Goal: Transaction & Acquisition: Obtain resource

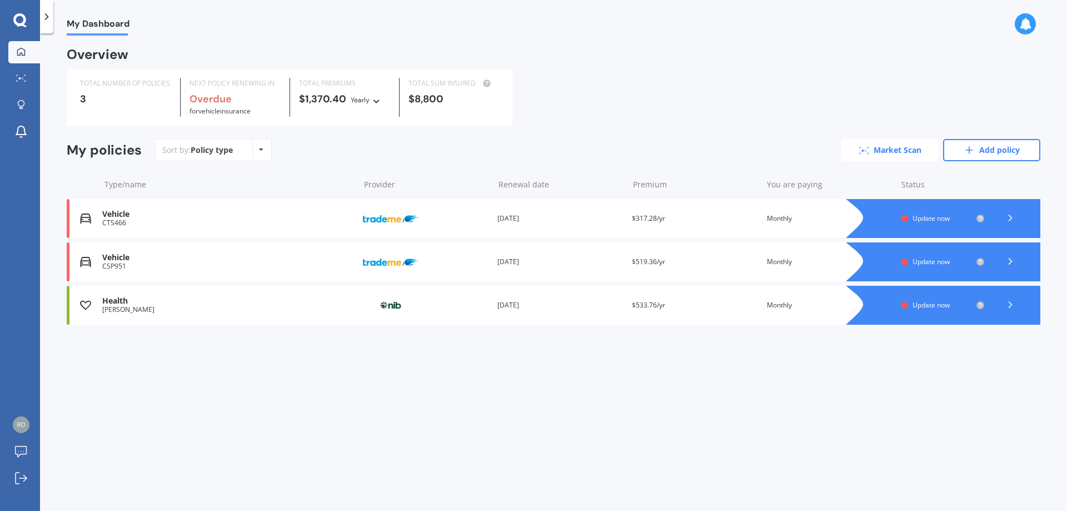
click at [879, 150] on link "Market Scan" at bounding box center [889, 150] width 97 height 22
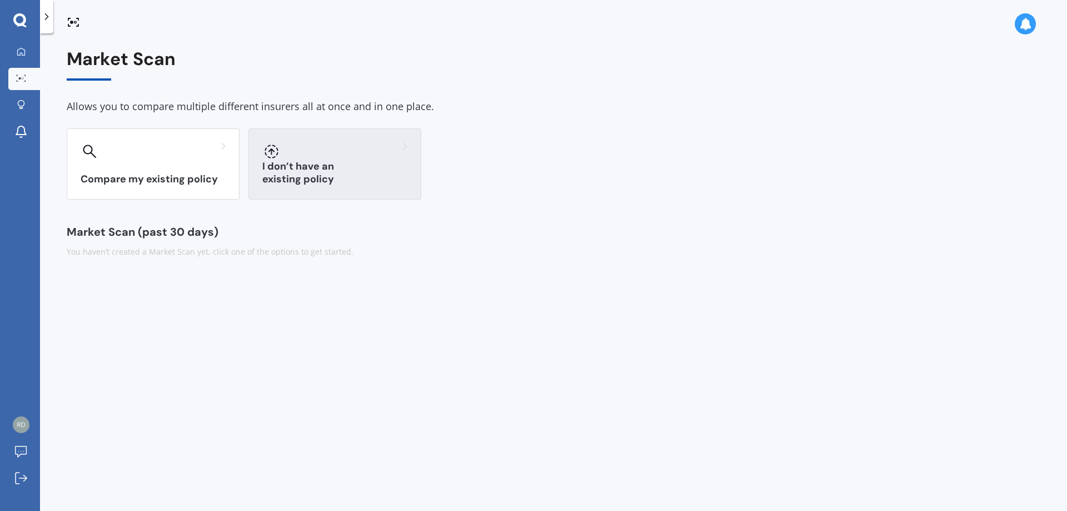
click at [321, 178] on h3 "I don’t have an existing policy" at bounding box center [334, 173] width 145 height 26
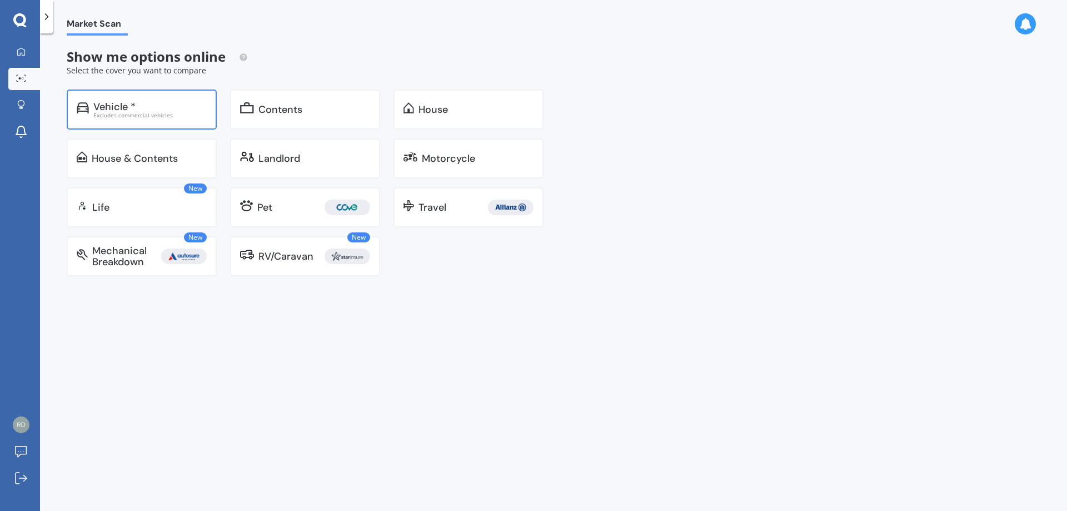
click at [145, 110] on div "Vehicle * Excludes commercial vehicles" at bounding box center [149, 109] width 113 height 17
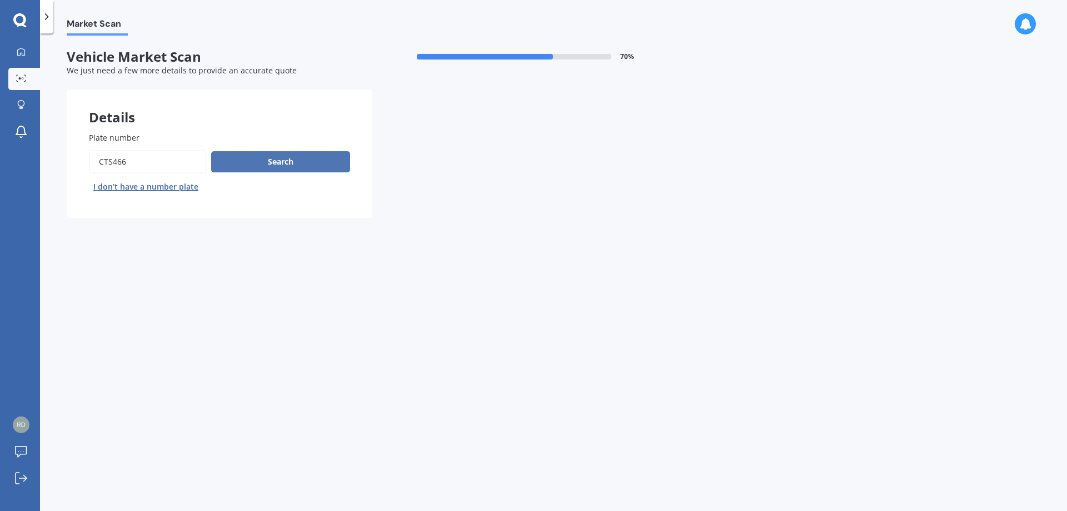
click at [301, 163] on button "Search" at bounding box center [280, 161] width 139 height 21
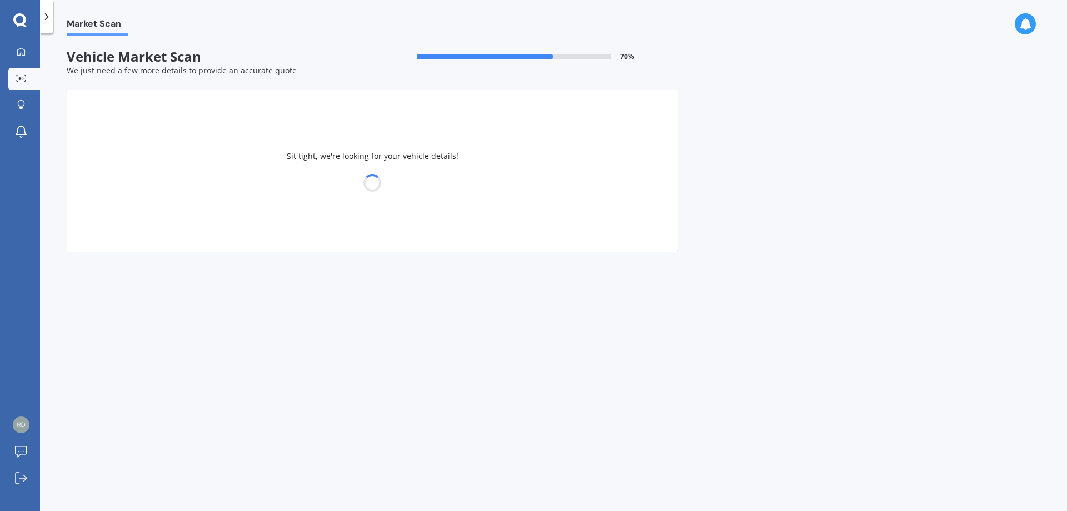
select select "MAZDA"
select select "FAMILIA"
select select "25"
select select "12"
select select "1964"
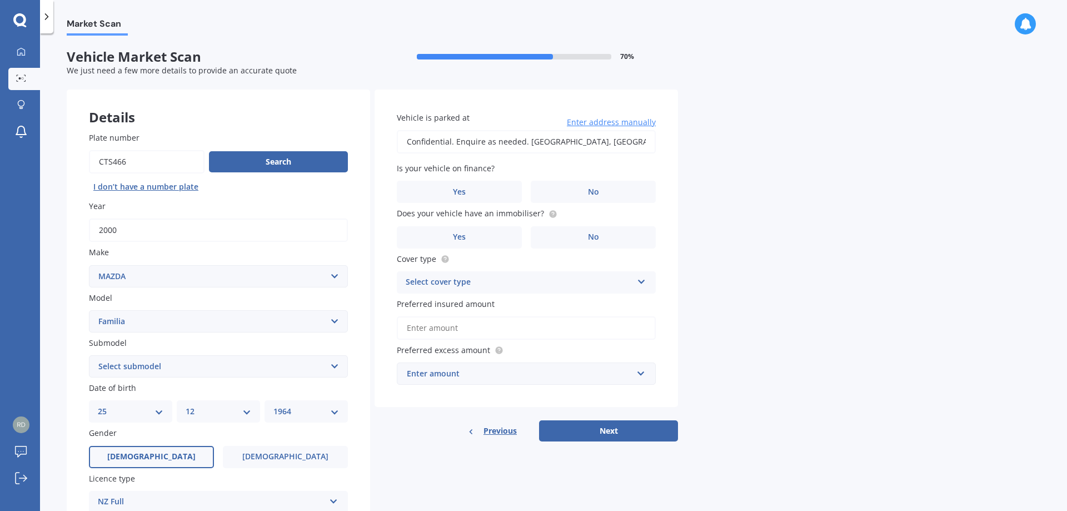
click at [332, 367] on select "Select submodel (All other) Astina V6 Diesel GT or GTX Protege Astina SP20 Turbo" at bounding box center [218, 366] width 259 height 22
select select "(ALL OTHER)"
click at [89, 355] on select "Select submodel (All other) Astina V6 Diesel GT or GTX Protege Astina SP20 Turbo" at bounding box center [218, 366] width 259 height 22
click at [335, 276] on select "Select make AC ALFA ROMEO ASTON [PERSON_NAME] AUDI AUSTIN BEDFORD BENTLEY BMW B…" at bounding box center [218, 276] width 259 height 22
select select "NISSAN"
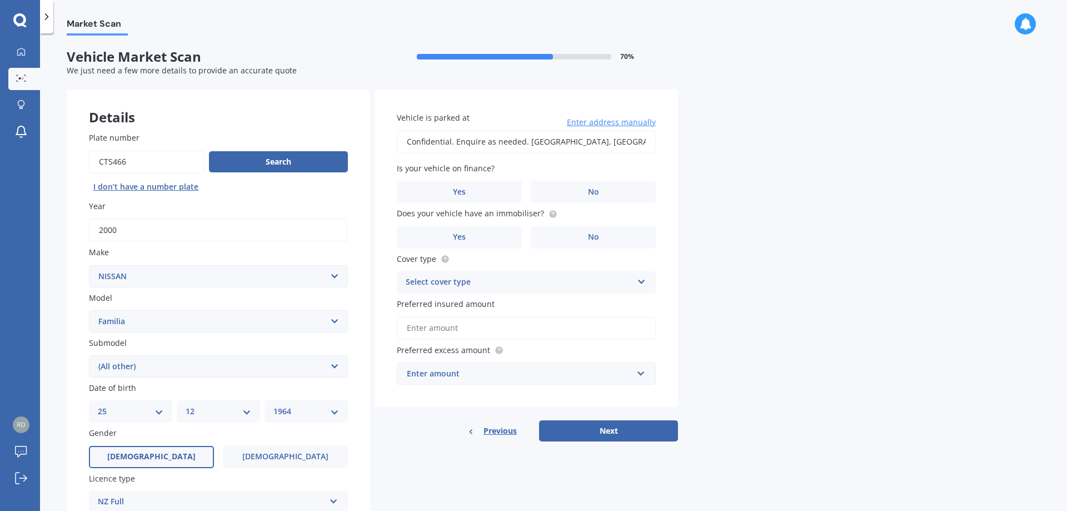
click at [89, 265] on select "Select make AC ALFA ROMEO ASTON [PERSON_NAME] AUDI AUSTIN BEDFORD BENTLEY BMW B…" at bounding box center [218, 276] width 259 height 22
select select
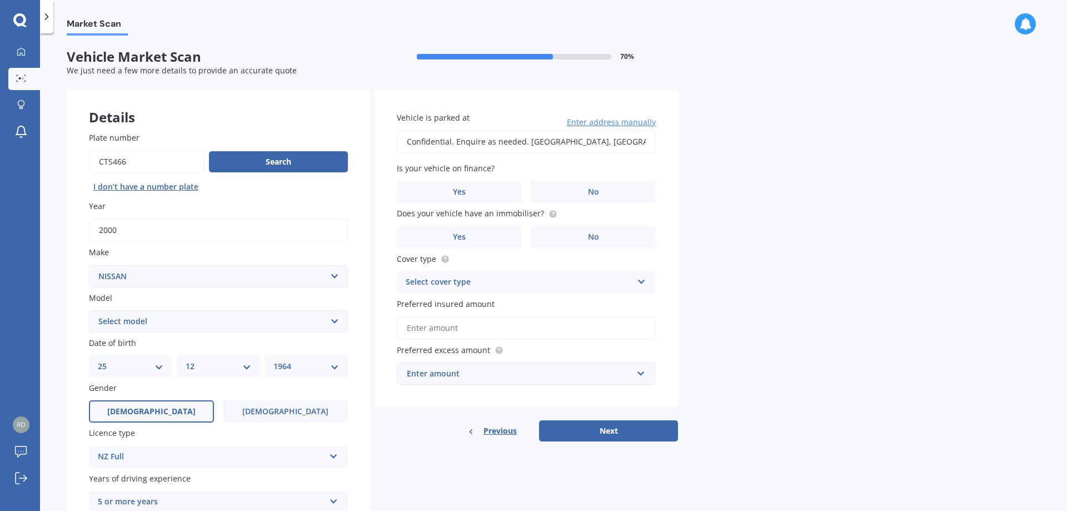
click at [337, 321] on select "Select model 1200 180SX 200SX 300ZX 350Z 370Z Ad Altima ARIYA Atlas Avenir Basa…" at bounding box center [218, 321] width 259 height 22
select select "AD"
click at [89, 310] on select "Select model 1200 180SX 200SX 300ZX 350Z 370Z Ad Altima ARIYA Atlas Avenir Basa…" at bounding box center [218, 321] width 259 height 22
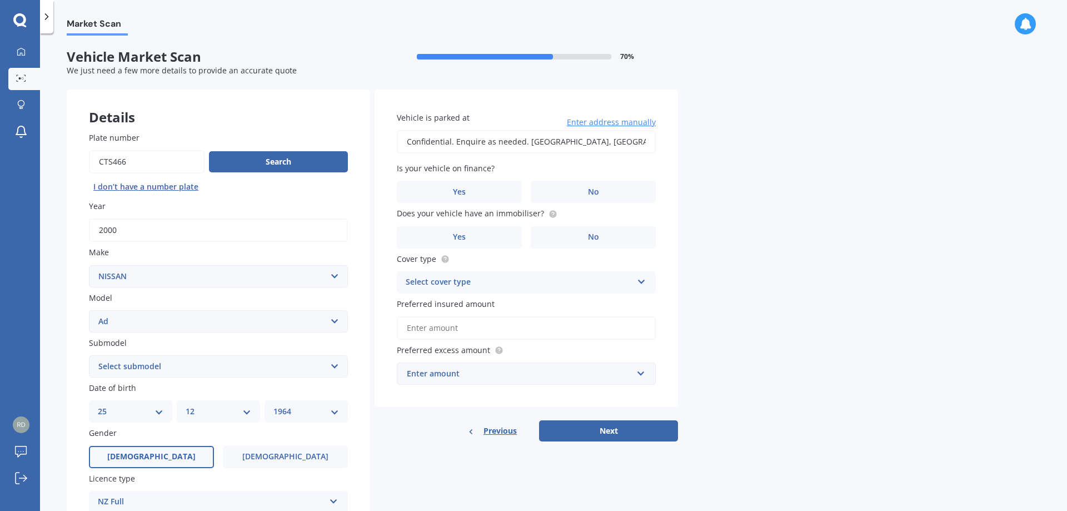
click at [333, 363] on select "Select submodel All" at bounding box center [218, 366] width 259 height 22
select select "ALL"
click at [89, 355] on select "Select submodel All" at bounding box center [218, 366] width 259 height 22
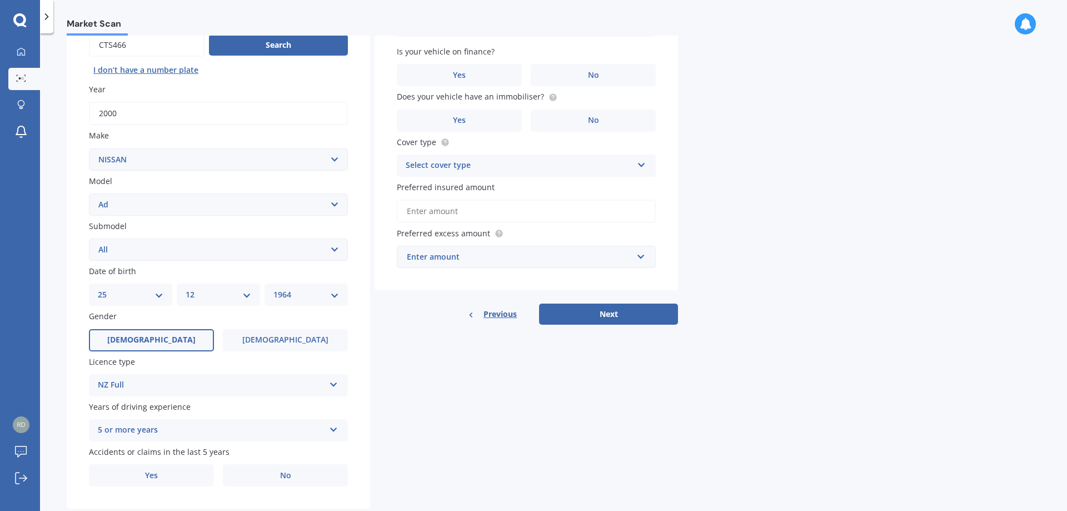
scroll to position [117, 0]
click at [330, 295] on select "YYYY 2025 2024 2023 2022 2021 2020 2019 2018 2017 2016 2015 2014 2013 2012 2011…" at bounding box center [306, 294] width 66 height 12
select select "1965"
click at [273, 288] on select "YYYY 2025 2024 2023 2022 2021 2020 2019 2018 2017 2016 2015 2014 2013 2012 2011…" at bounding box center [306, 294] width 66 height 12
click at [294, 479] on label "No" at bounding box center [285, 475] width 125 height 22
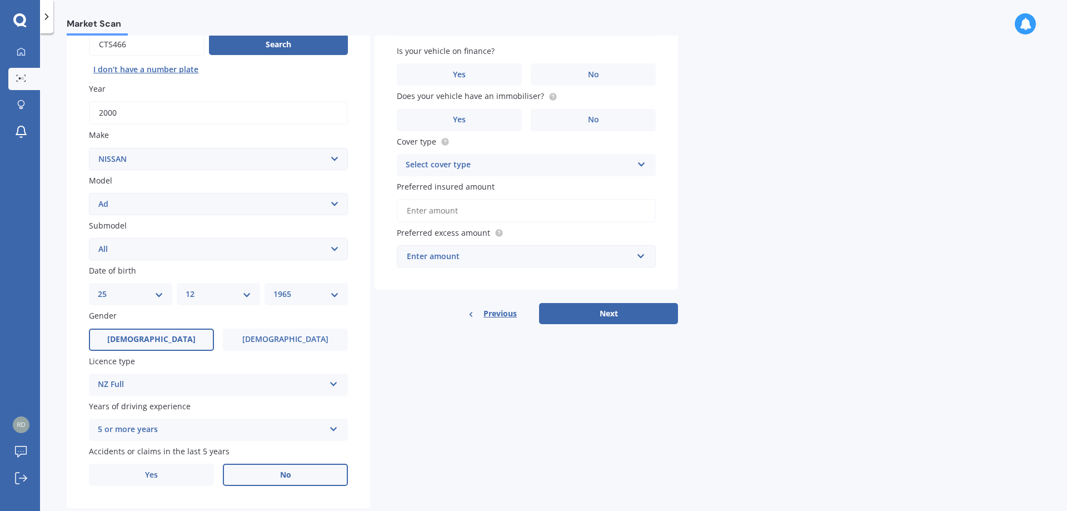
click at [0, 0] on input "No" at bounding box center [0, 0] width 0 height 0
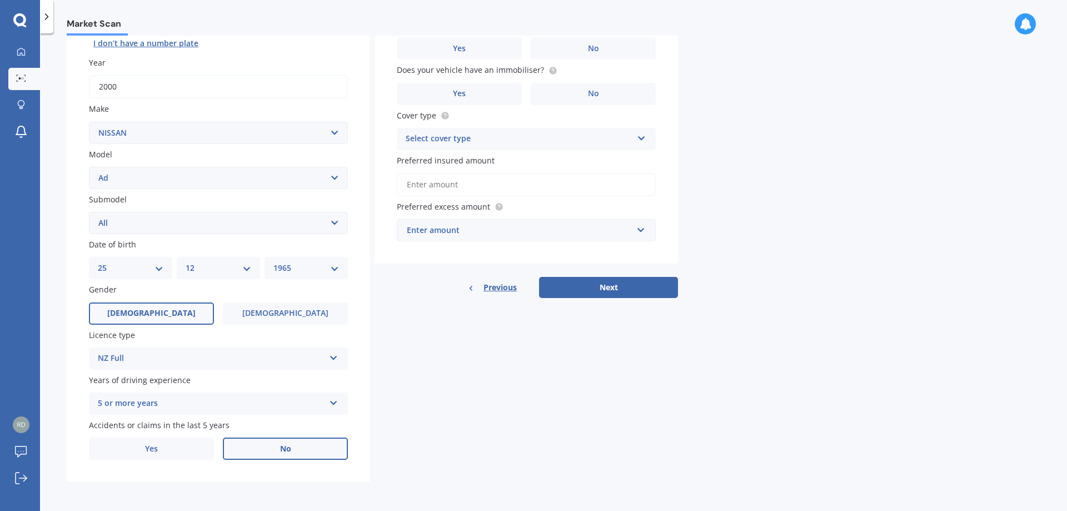
scroll to position [0, 0]
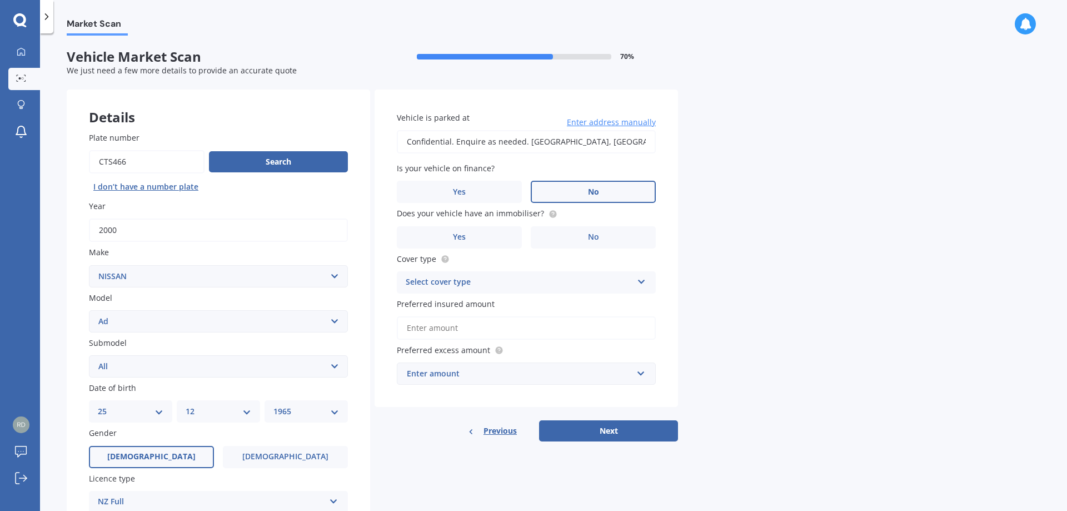
click at [610, 191] on label "No" at bounding box center [593, 192] width 125 height 22
click at [0, 0] on input "No" at bounding box center [0, 0] width 0 height 0
click at [471, 142] on input "Confidential. Enquire as needed. [GEOGRAPHIC_DATA], [GEOGRAPHIC_DATA]" at bounding box center [526, 141] width 259 height 23
drag, startPoint x: 633, startPoint y: 142, endPoint x: 398, endPoint y: 150, distance: 234.7
click at [398, 150] on input "Confidential. Enquire as needed. [GEOGRAPHIC_DATA], [GEOGRAPHIC_DATA]" at bounding box center [526, 141] width 259 height 23
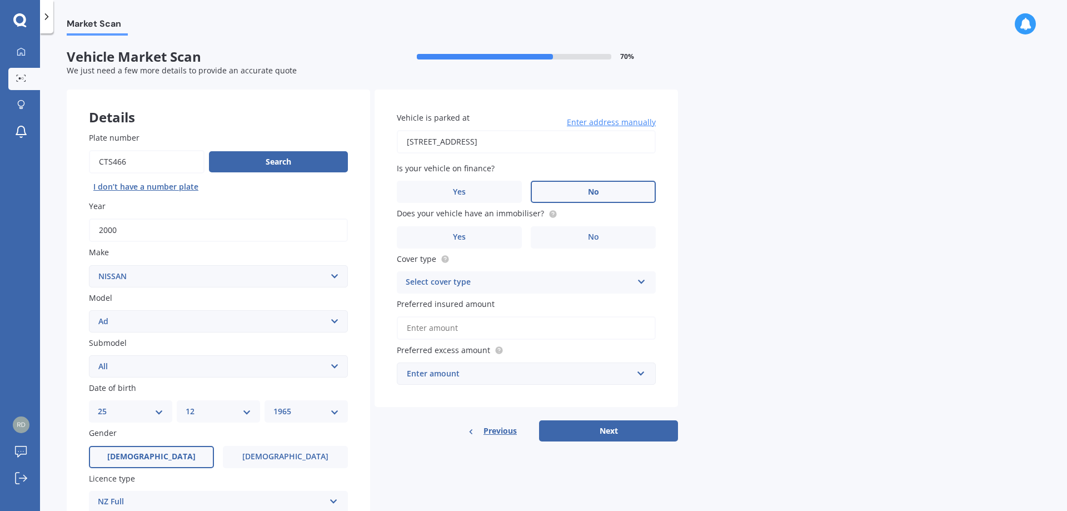
type input "[STREET_ADDRESS]"
click at [641, 281] on icon at bounding box center [641, 280] width 9 height 8
click at [510, 306] on div "Comprehensive" at bounding box center [526, 304] width 258 height 20
click at [456, 328] on input "Preferred insured amount" at bounding box center [526, 327] width 259 height 23
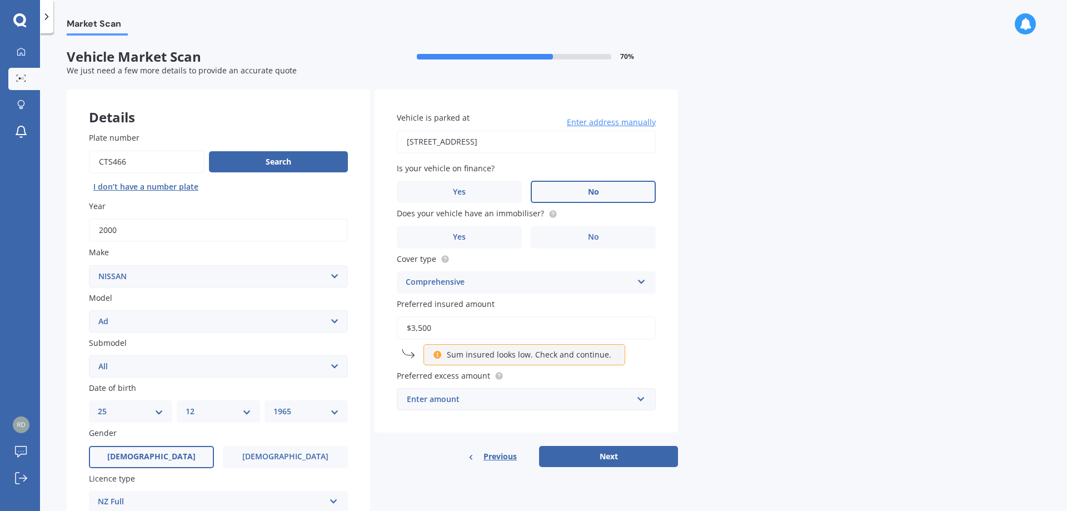
type input "$3,500"
click at [642, 400] on input "text" at bounding box center [522, 398] width 249 height 21
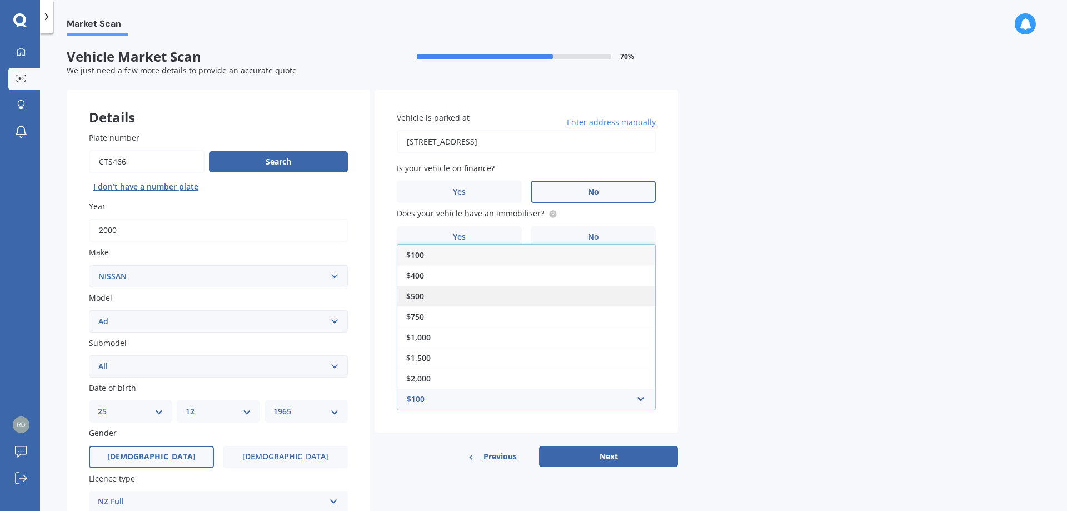
click at [438, 296] on div "$500" at bounding box center [526, 296] width 258 height 21
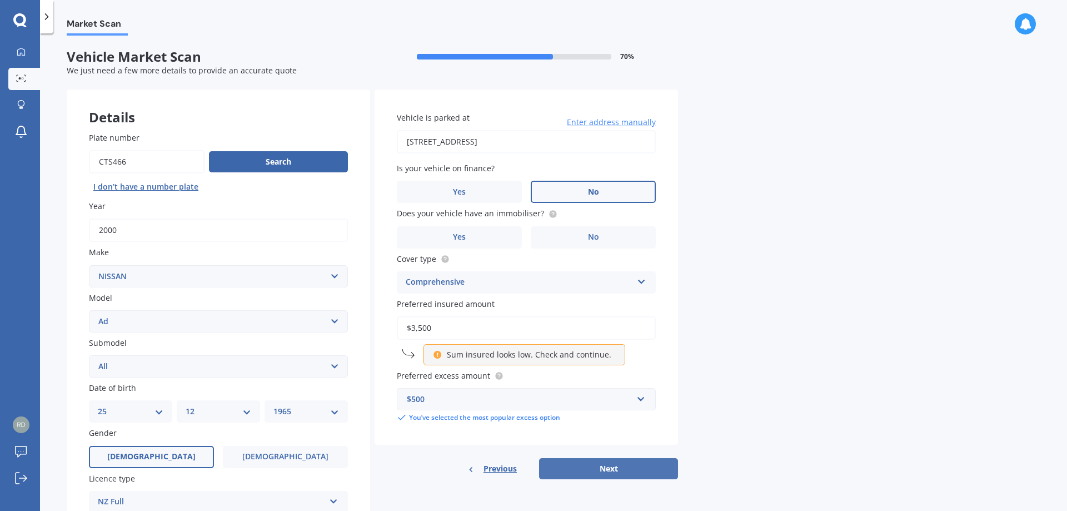
click at [627, 469] on button "Next" at bounding box center [608, 468] width 139 height 21
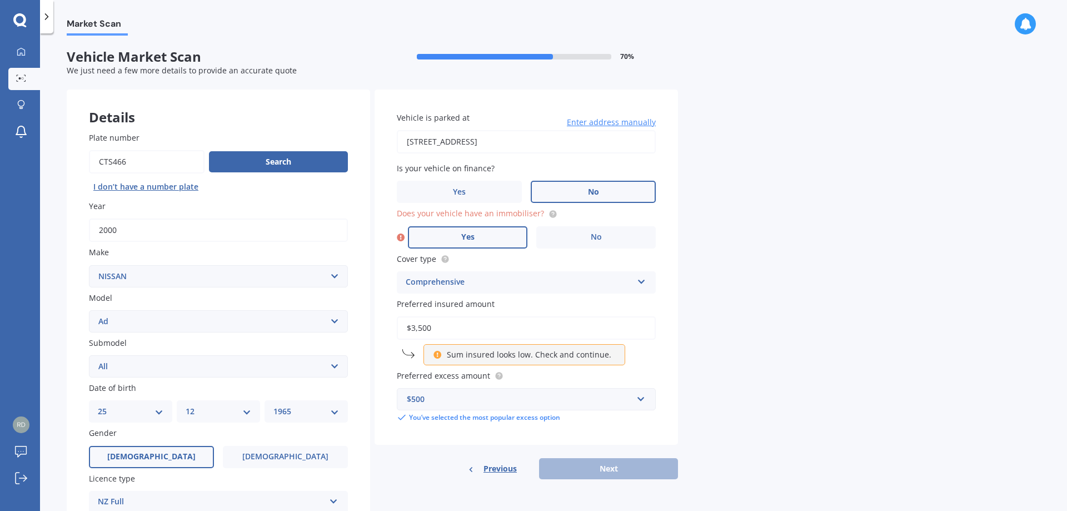
click at [472, 238] on span "Yes" at bounding box center [467, 236] width 13 height 9
click at [0, 0] on input "Yes" at bounding box center [0, 0] width 0 height 0
click at [619, 469] on button "Next" at bounding box center [608, 468] width 139 height 21
select select "25"
select select "12"
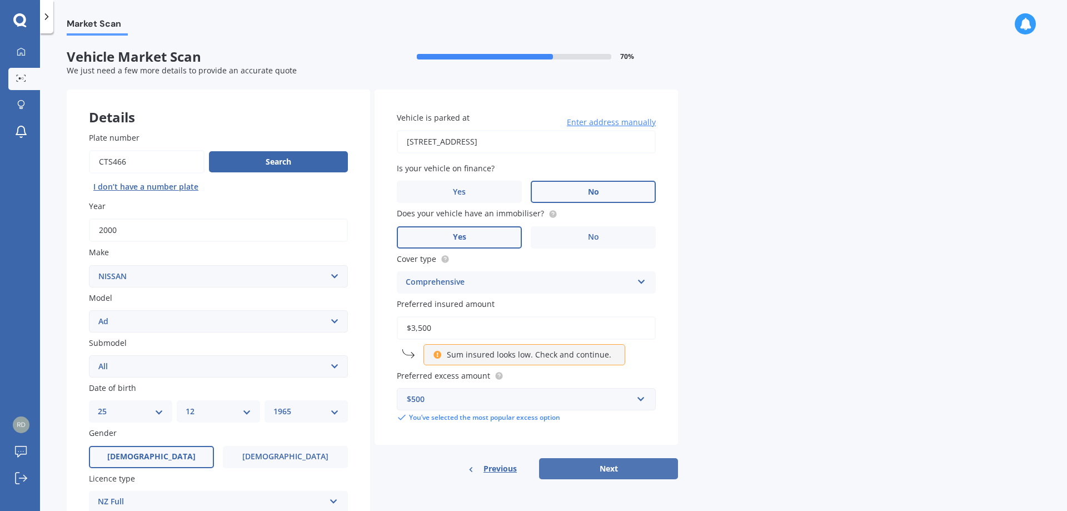
select select "1965"
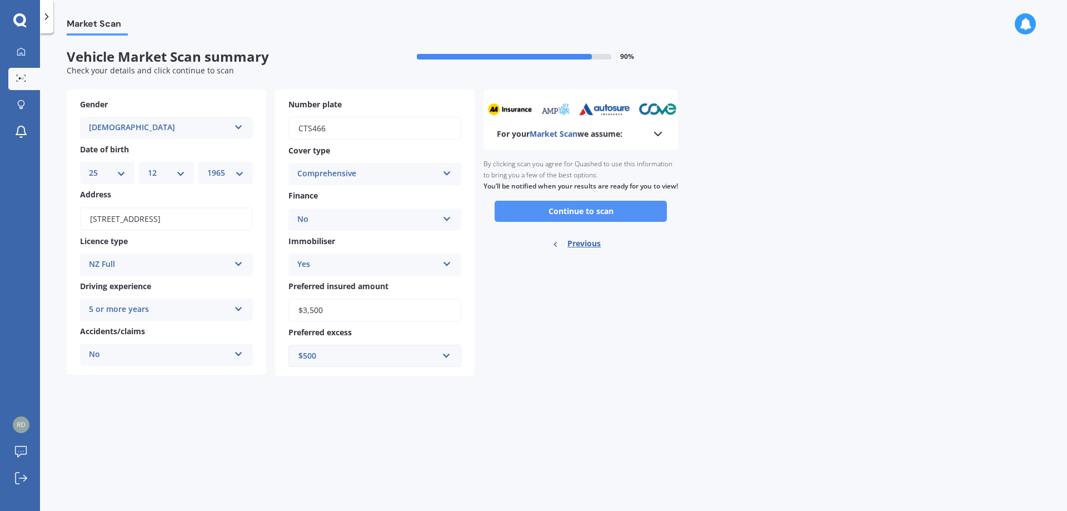
click at [606, 222] on button "Continue to scan" at bounding box center [581, 211] width 172 height 21
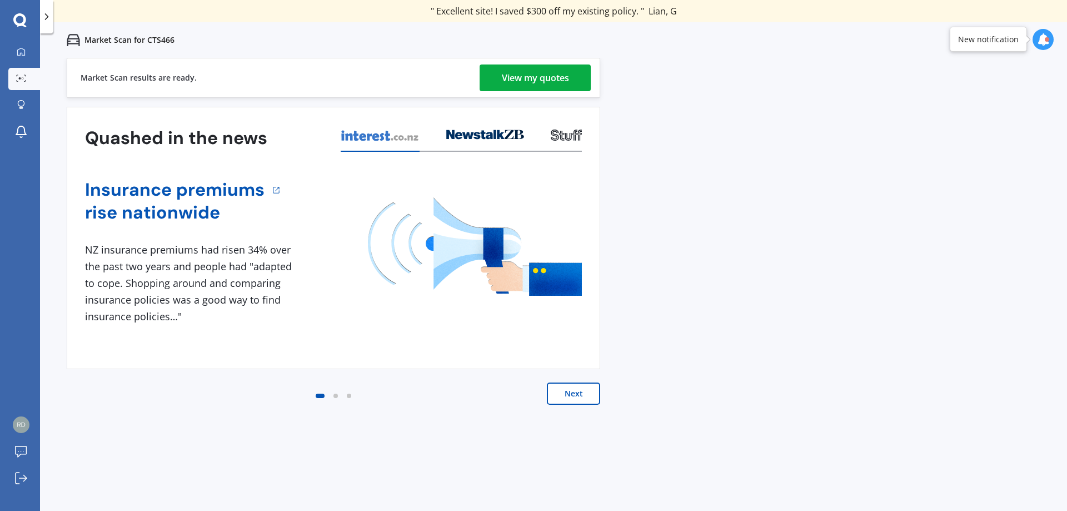
click at [527, 78] on div "View my quotes" at bounding box center [535, 77] width 67 height 27
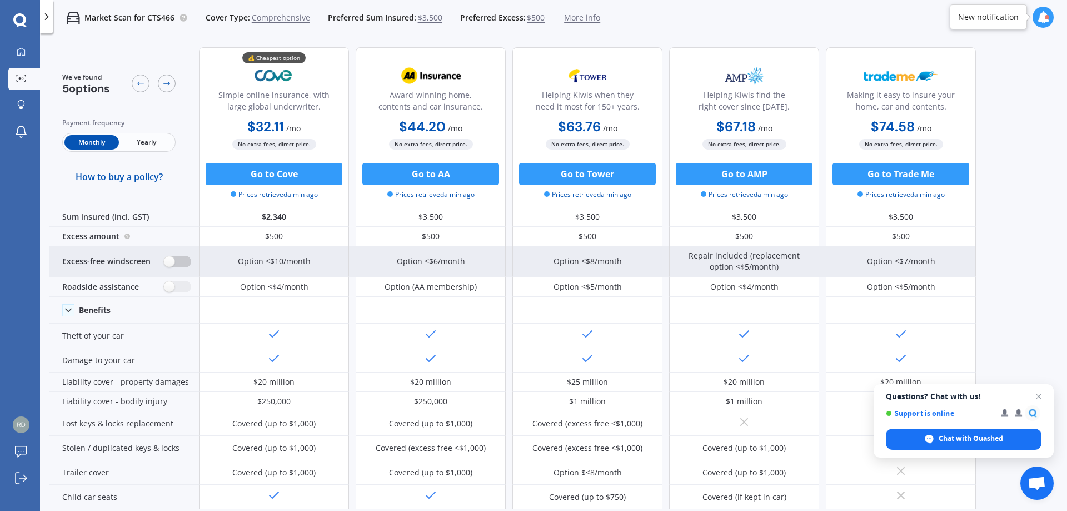
click at [180, 259] on label at bounding box center [177, 262] width 27 height 12
radio input "true"
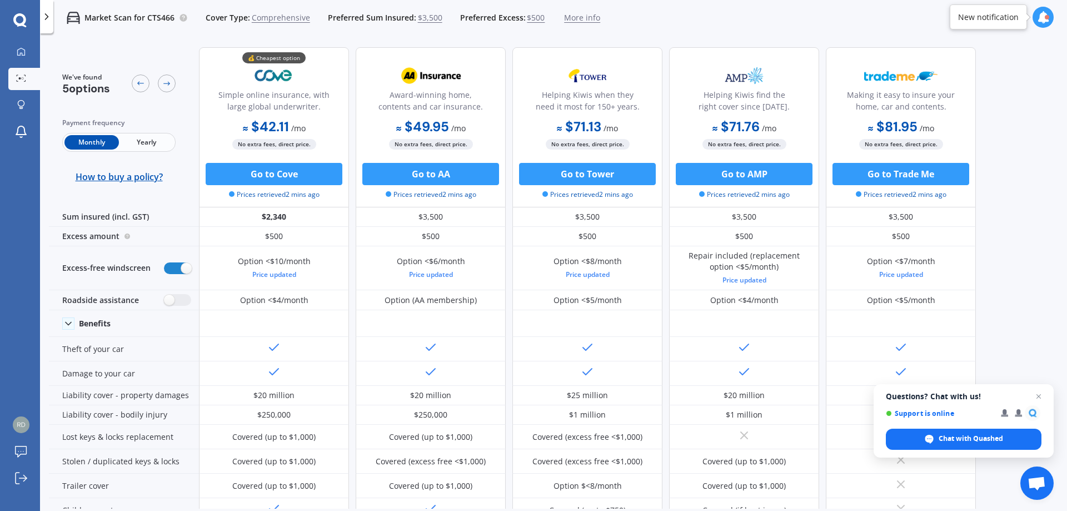
click at [1043, 20] on icon at bounding box center [1043, 17] width 12 height 12
click at [21, 51] on icon at bounding box center [21, 51] width 9 height 9
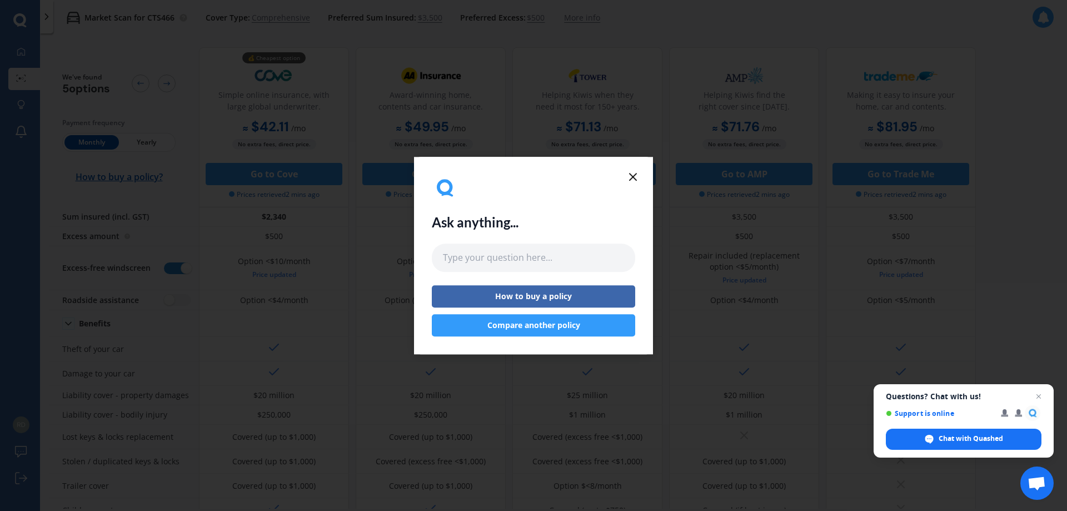
drag, startPoint x: 625, startPoint y: 164, endPoint x: 621, endPoint y: 160, distance: 5.9
click at [620, 159] on div "Ask anything... How to buy a policy Compare another policy" at bounding box center [533, 255] width 239 height 197
click at [632, 180] on icon at bounding box center [632, 176] width 13 height 13
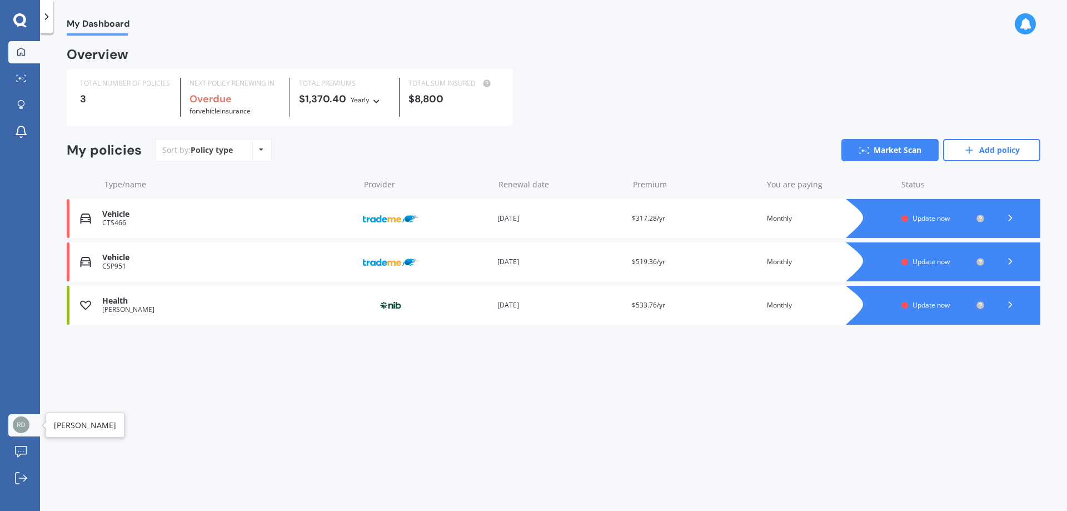
click at [24, 426] on img at bounding box center [21, 424] width 17 height 17
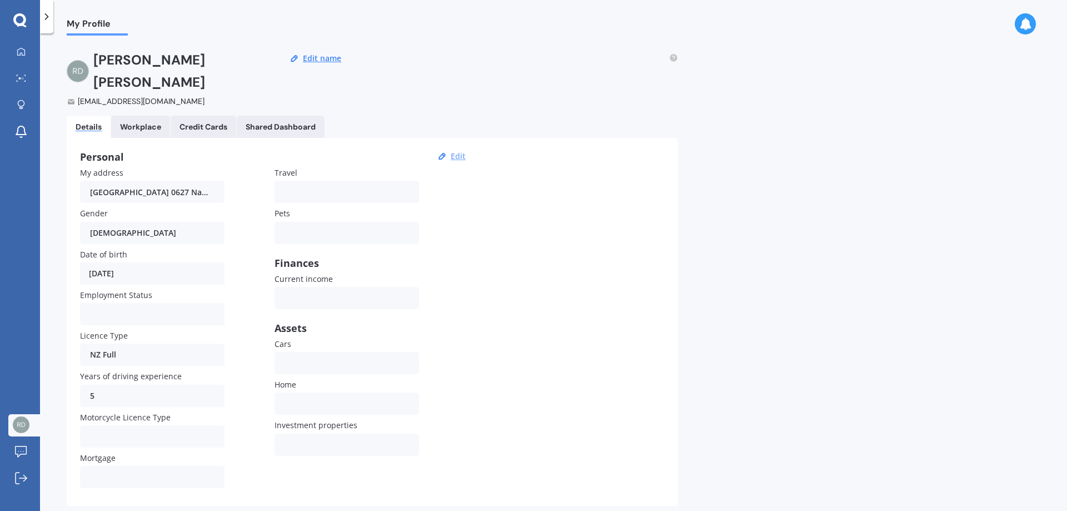
click at [461, 151] on button "Edit" at bounding box center [458, 156] width 22 height 10
select select "25"
select select "12"
select select "1965"
click at [181, 181] on input "[GEOGRAPHIC_DATA] 0627 Named driver [PERSON_NAME]" at bounding box center [152, 192] width 145 height 22
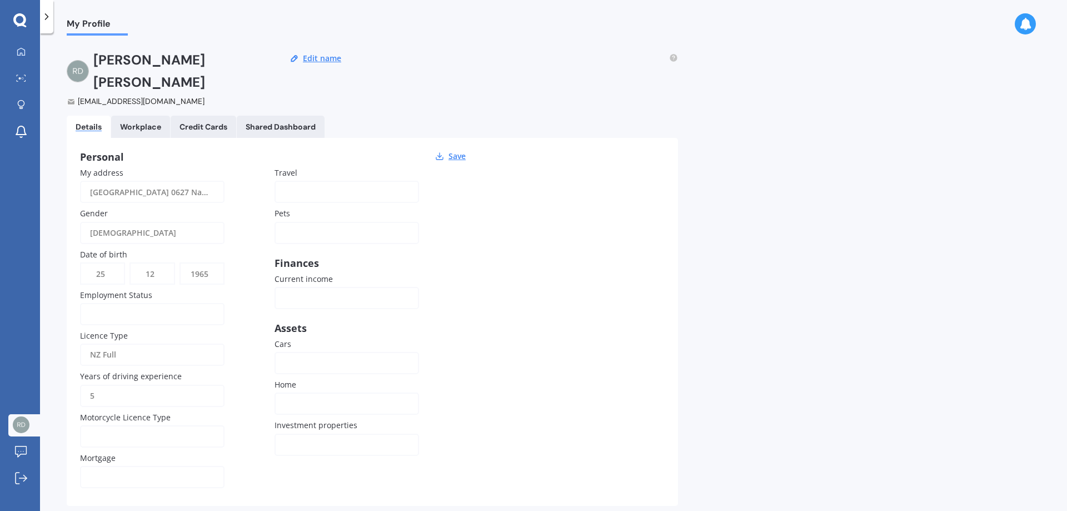
click at [91, 181] on input "[GEOGRAPHIC_DATA] 0627 Named driver [PERSON_NAME]" at bounding box center [152, 192] width 145 height 22
drag, startPoint x: 88, startPoint y: 168, endPoint x: 265, endPoint y: 166, distance: 176.2
click at [265, 167] on div "My address [GEOGRAPHIC_DATA] 0627 Named driver [PERSON_NAME] Gender [DEMOGRAPHI…" at bounding box center [274, 330] width 389 height 326
click at [112, 181] on input "[GEOGRAPHIC_DATA] 0627 Named driver [PERSON_NAME]" at bounding box center [152, 192] width 145 height 22
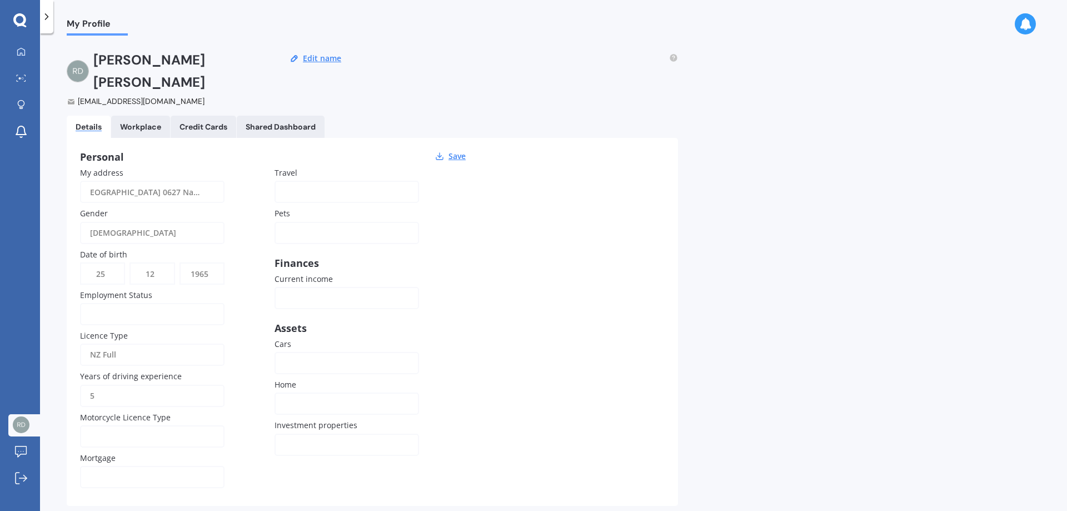
scroll to position [0, 0]
drag, startPoint x: 112, startPoint y: 172, endPoint x: 70, endPoint y: 172, distance: 42.2
click at [70, 172] on div "Personal Save My address [GEOGRAPHIC_DATA] 0627 Named driver [PERSON_NAME] Gend…" at bounding box center [372, 322] width 611 height 368
type input "Named driver [PERSON_NAME]"
click at [128, 222] on div "[DEMOGRAPHIC_DATA]" at bounding box center [145, 233] width 110 height 22
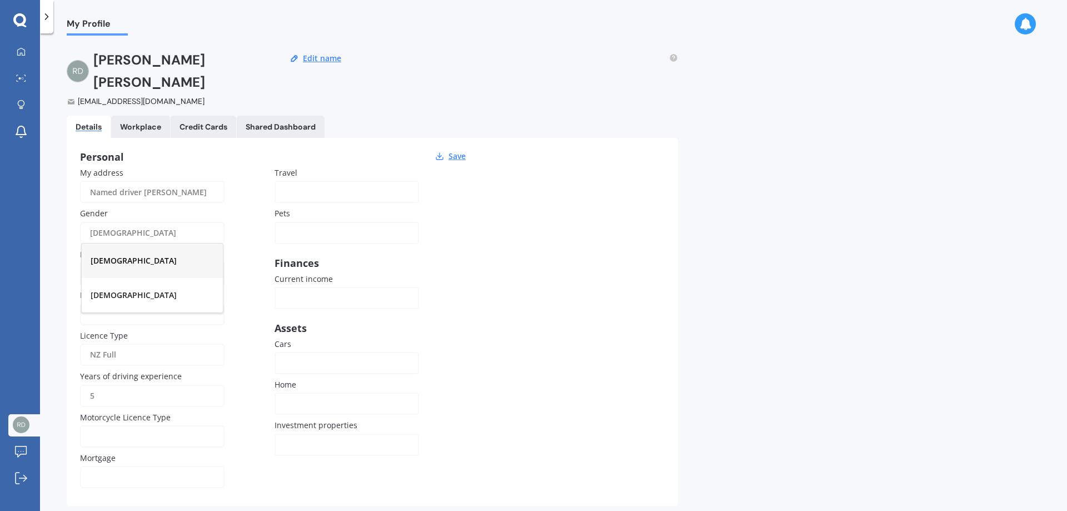
click at [125, 243] on div "[DEMOGRAPHIC_DATA]" at bounding box center [152, 260] width 141 height 34
click at [450, 151] on button "Save" at bounding box center [457, 156] width 24 height 10
click at [145, 122] on div "Workplace" at bounding box center [140, 126] width 41 height 9
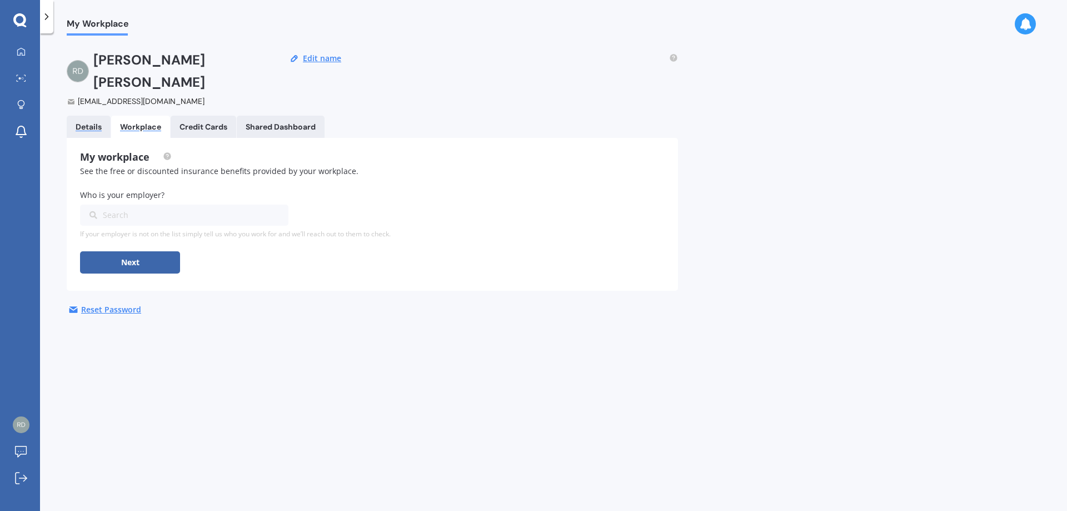
click at [91, 122] on div "Details" at bounding box center [89, 126] width 26 height 9
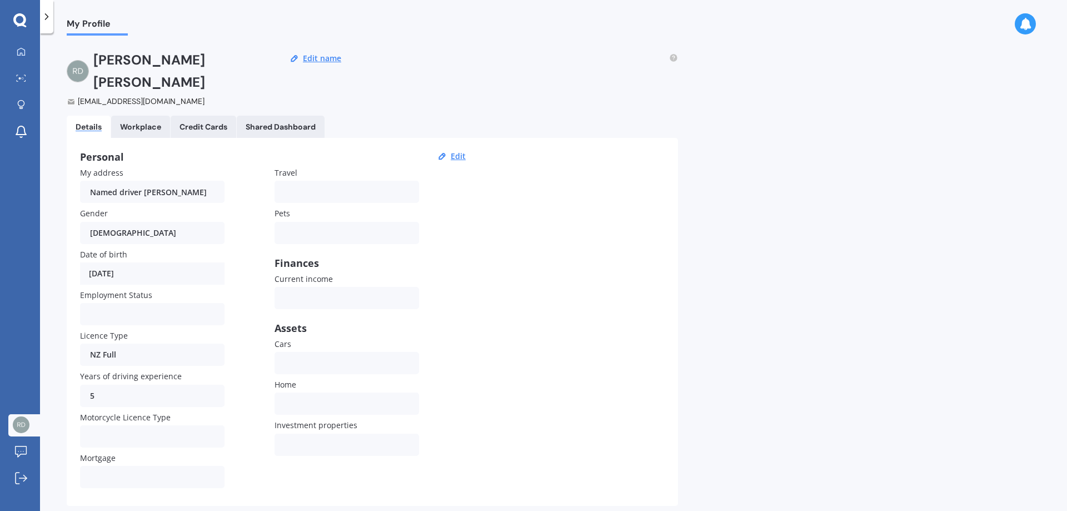
click at [1024, 23] on icon at bounding box center [1025, 24] width 12 height 12
click at [913, 79] on div "Market Scan Ready" at bounding box center [930, 74] width 77 height 12
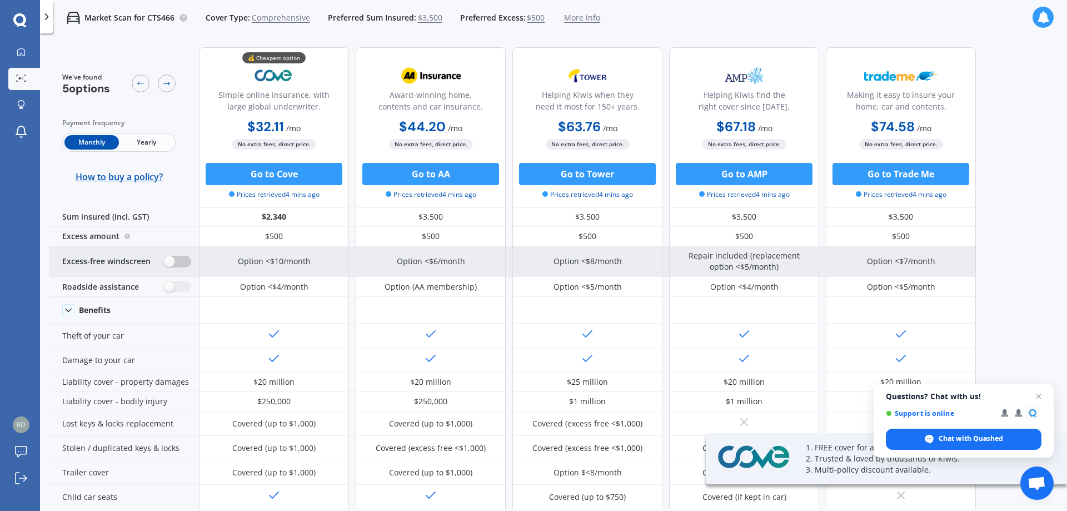
click at [171, 257] on label at bounding box center [177, 262] width 27 height 12
radio input "true"
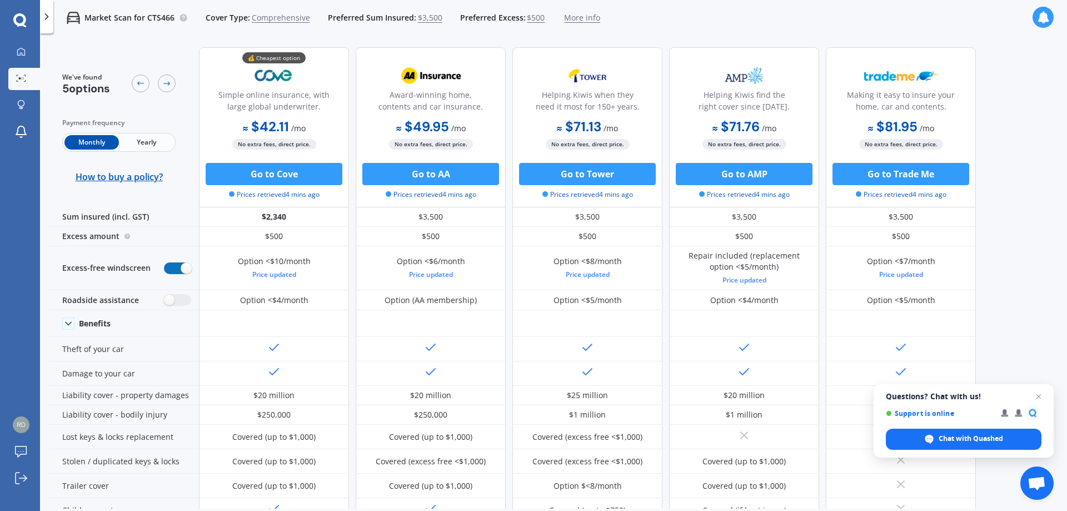
scroll to position [411, 0]
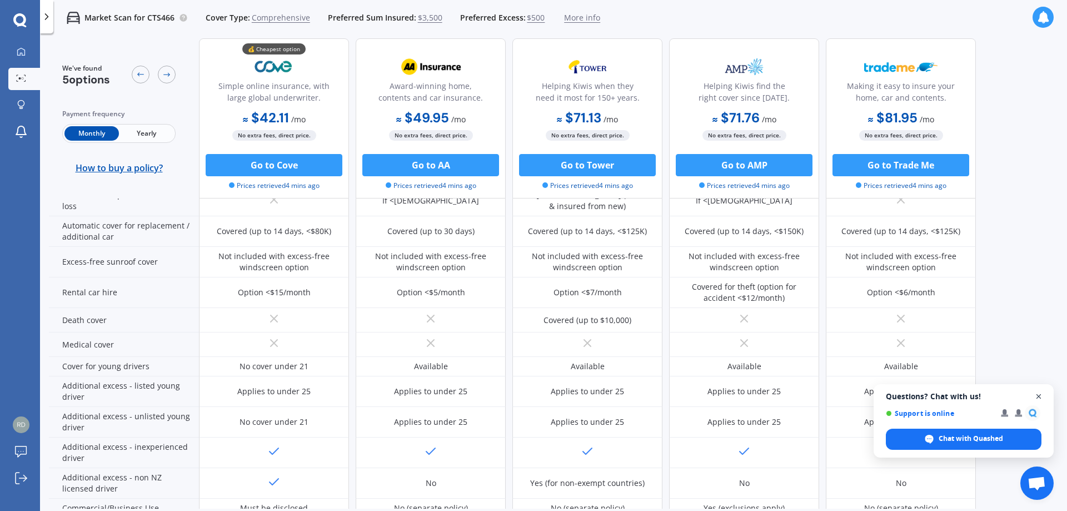
click at [1038, 397] on span "Close chat" at bounding box center [1039, 397] width 14 height 14
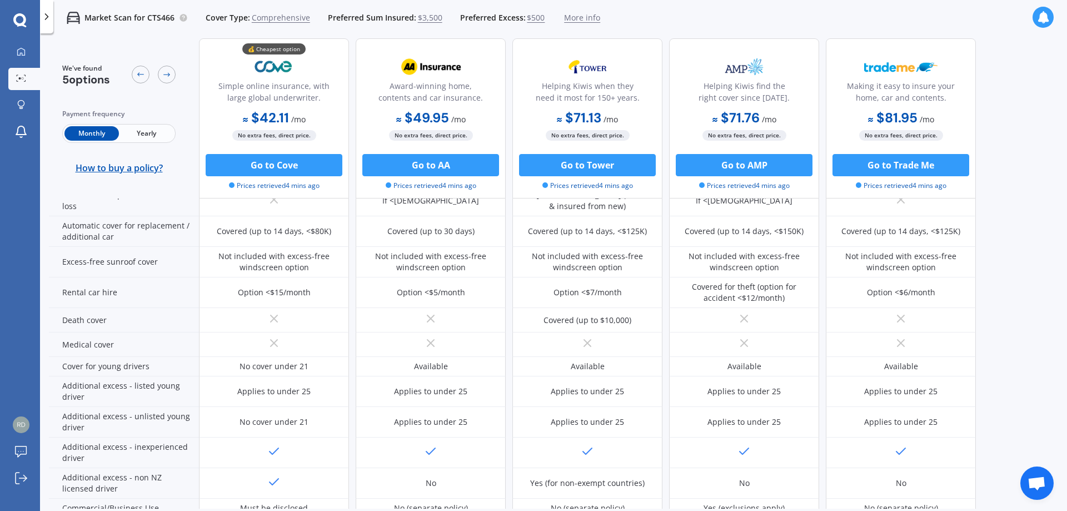
scroll to position [0, 0]
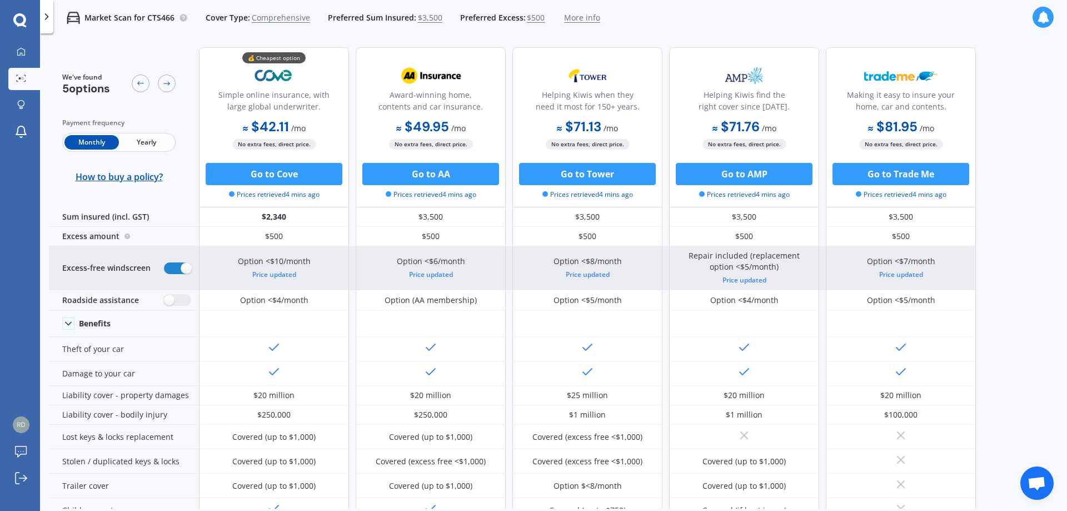
click at [426, 275] on div "Price updated" at bounding box center [431, 274] width 68 height 11
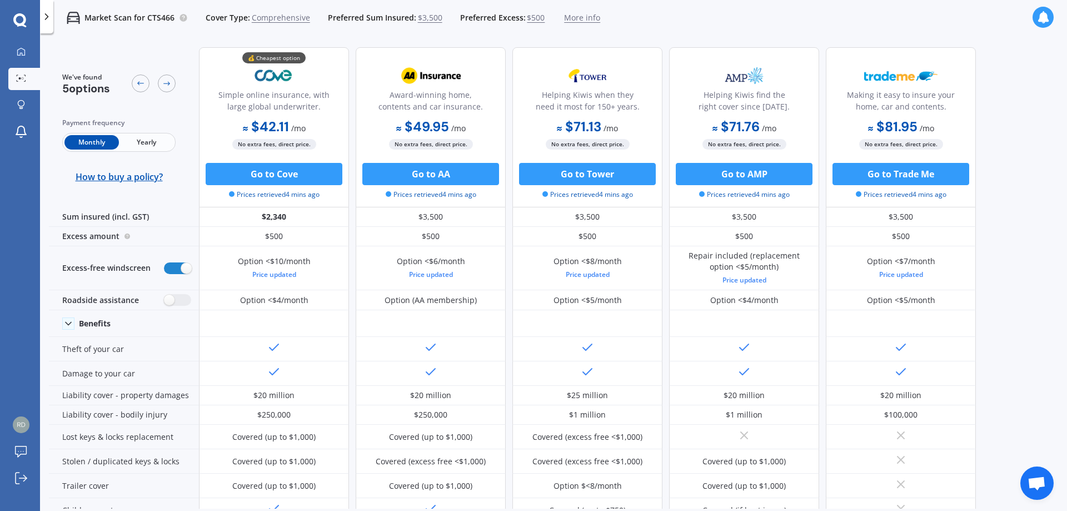
click at [1042, 20] on icon at bounding box center [1043, 17] width 12 height 12
click at [20, 427] on img at bounding box center [21, 424] width 17 height 17
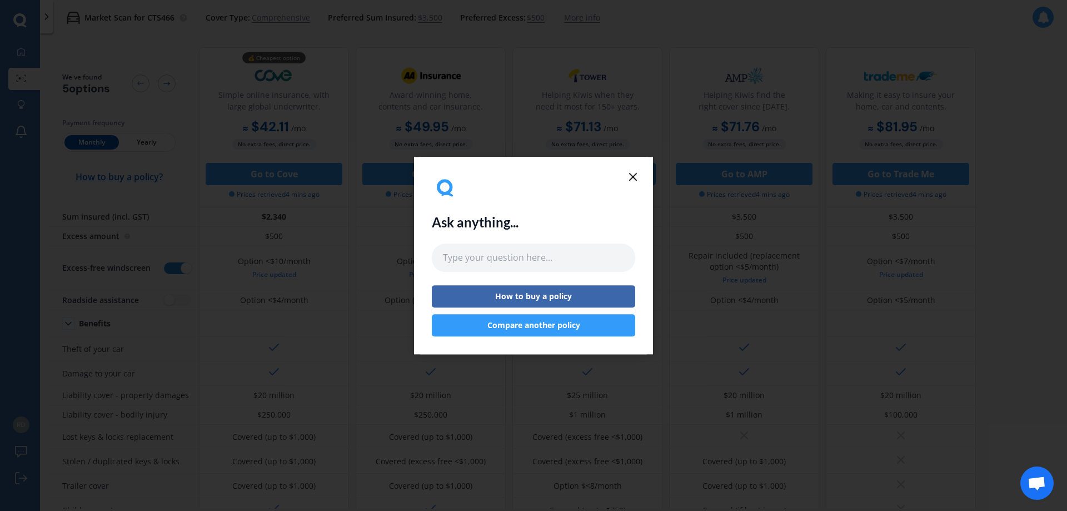
click at [632, 177] on line at bounding box center [633, 176] width 7 height 7
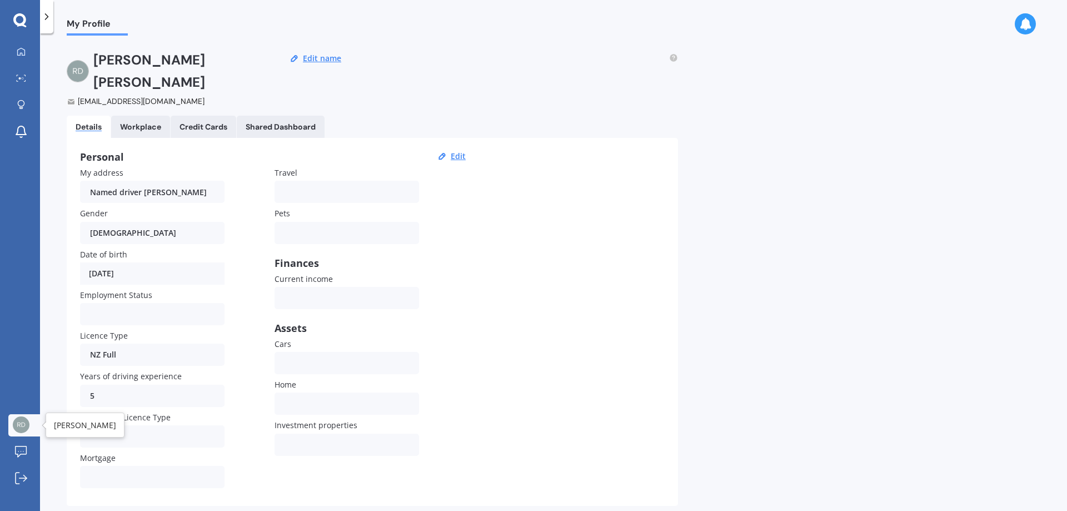
click at [19, 423] on img at bounding box center [21, 424] width 17 height 17
click at [30, 426] on link "[PERSON_NAME]" at bounding box center [24, 425] width 32 height 22
click at [21, 479] on icon at bounding box center [21, 478] width 12 height 12
